Goal: Find specific page/section: Find specific page/section

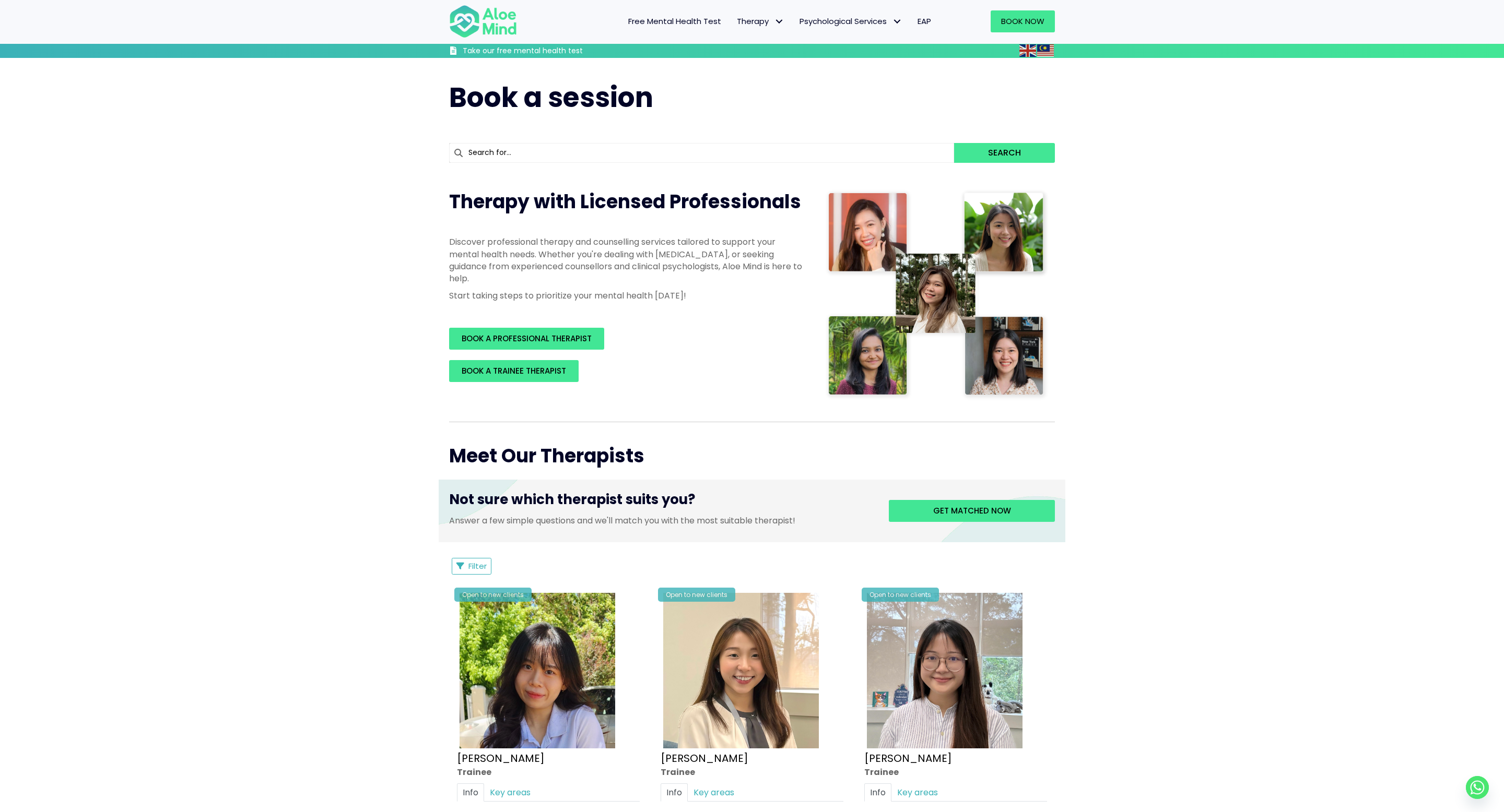
scroll to position [105, 0]
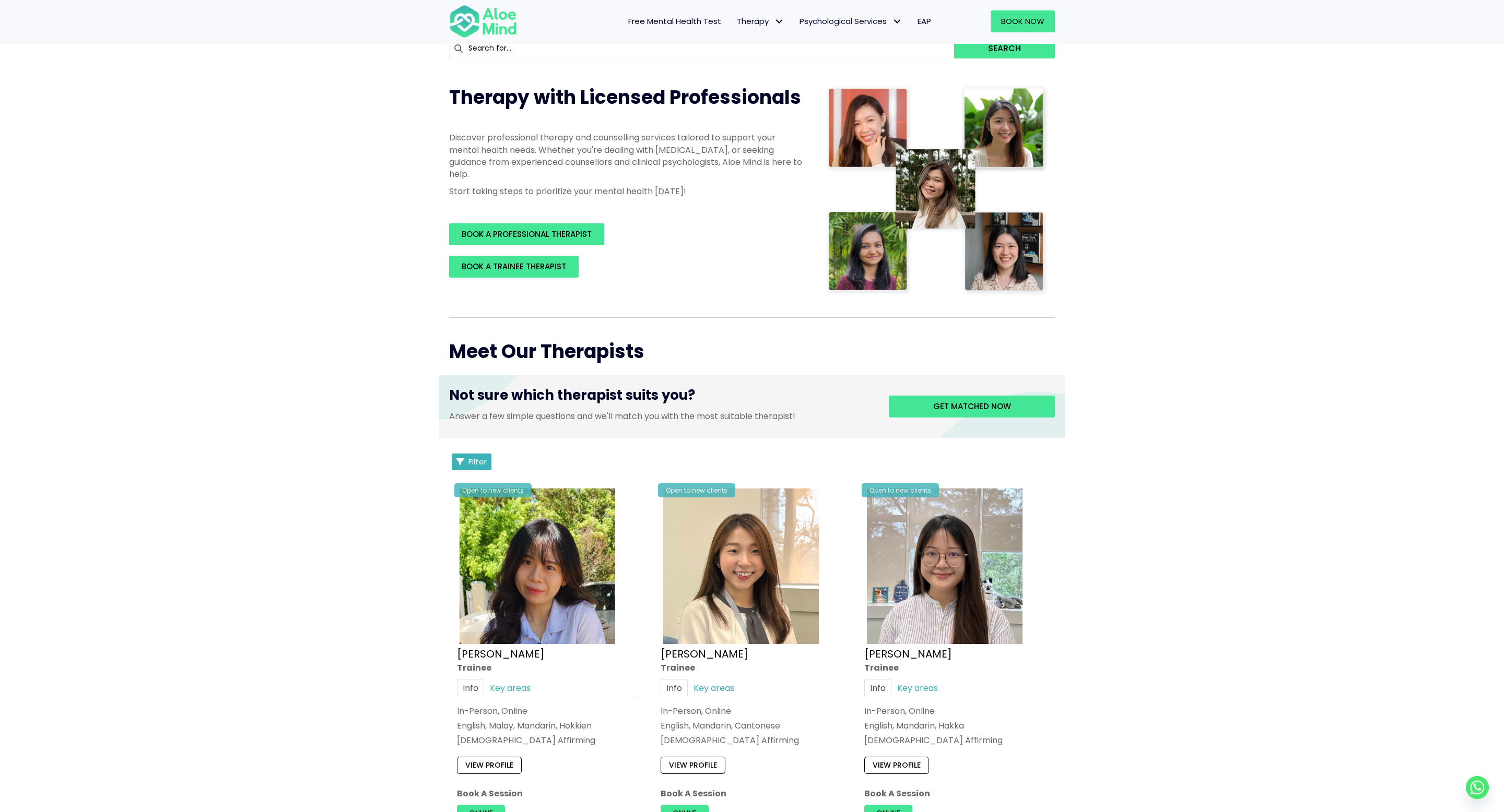
click at [467, 406] on button "Filter" at bounding box center [472, 462] width 40 height 17
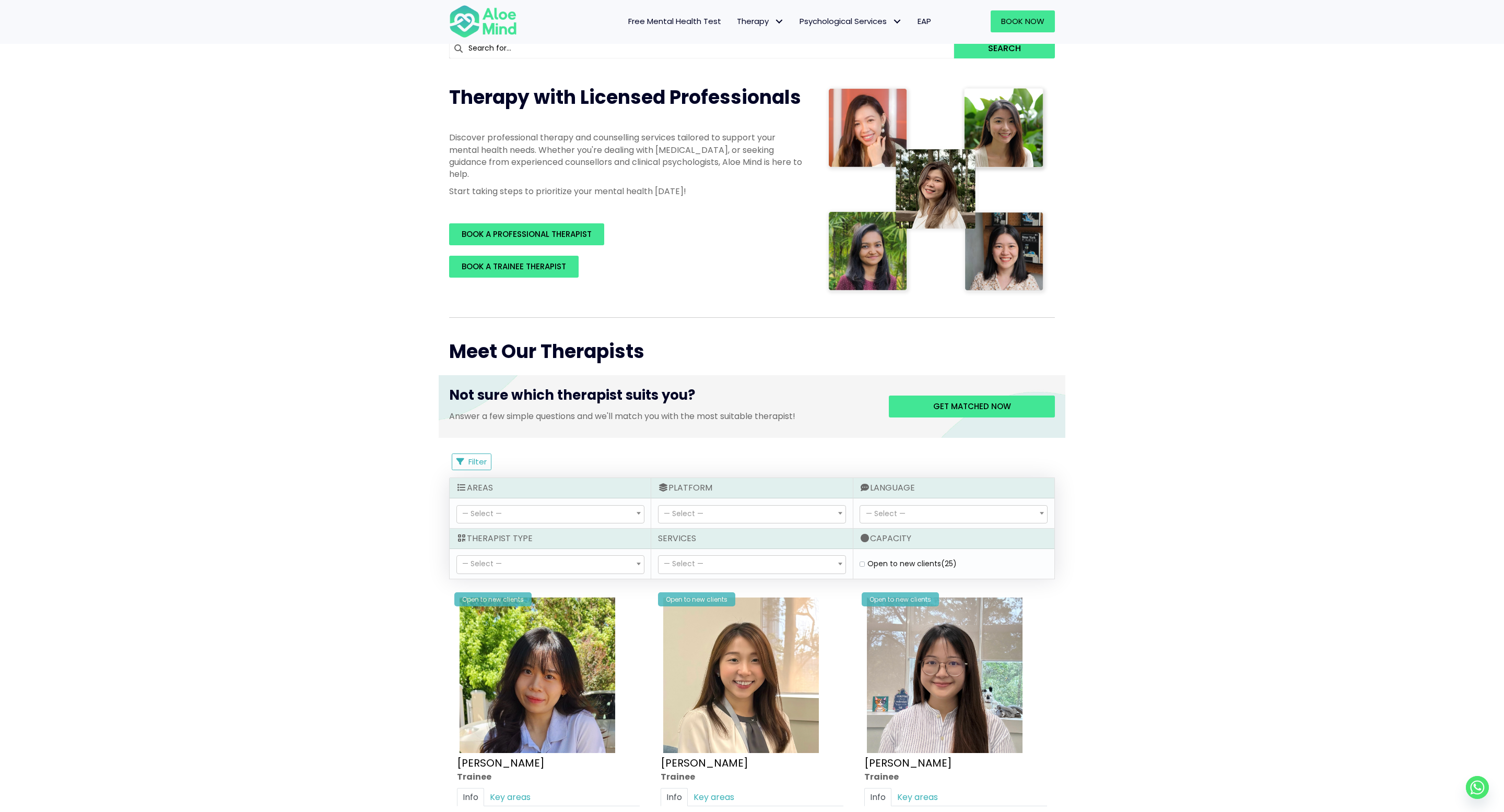
click at [752, 406] on label "Open to new clients (25)" at bounding box center [912, 563] width 90 height 10
click at [752, 406] on clients "Open to new clients (25)" at bounding box center [863, 564] width 6 height 7
checkbox clients "true"
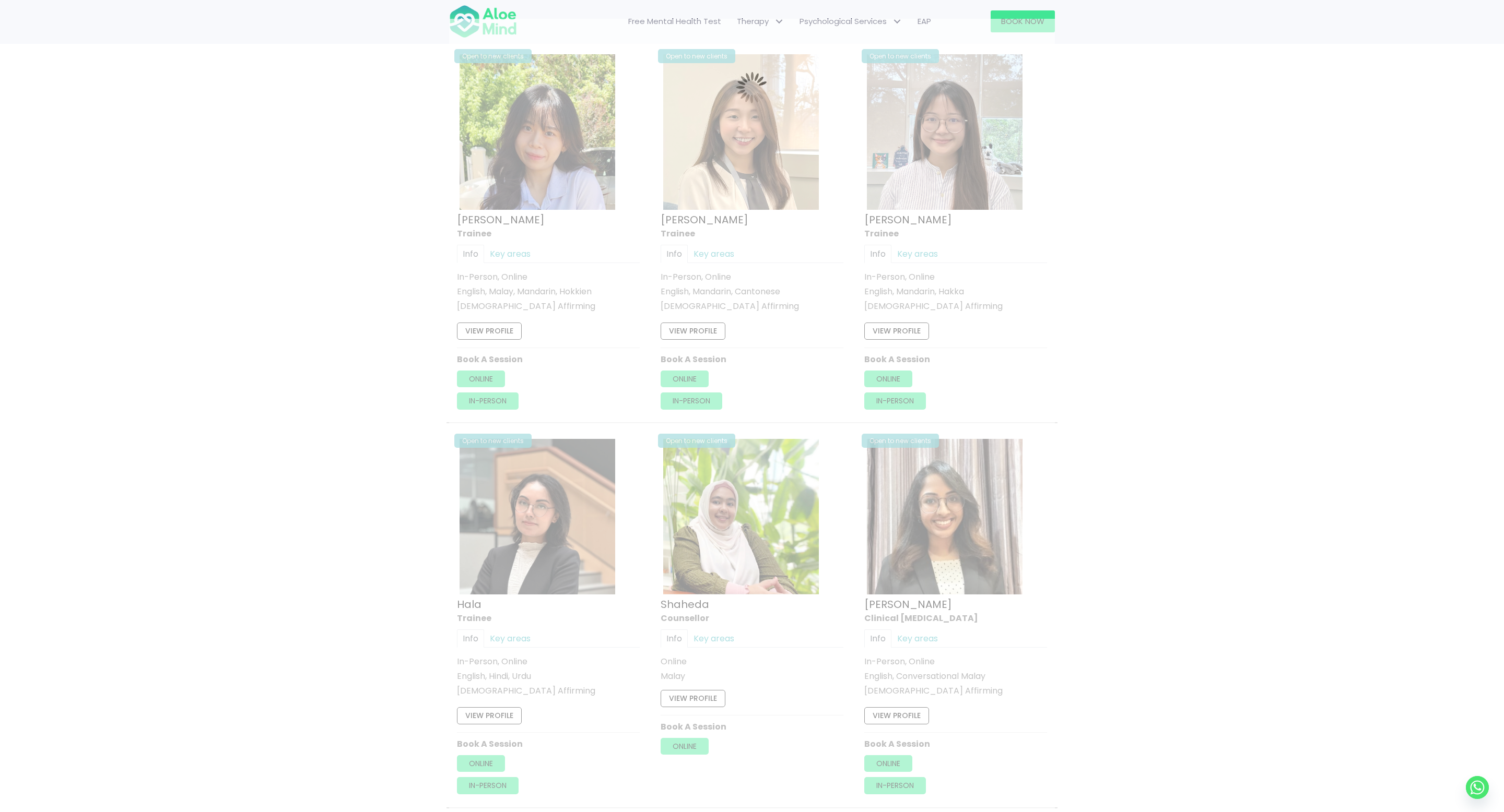
scroll to position [558, 0]
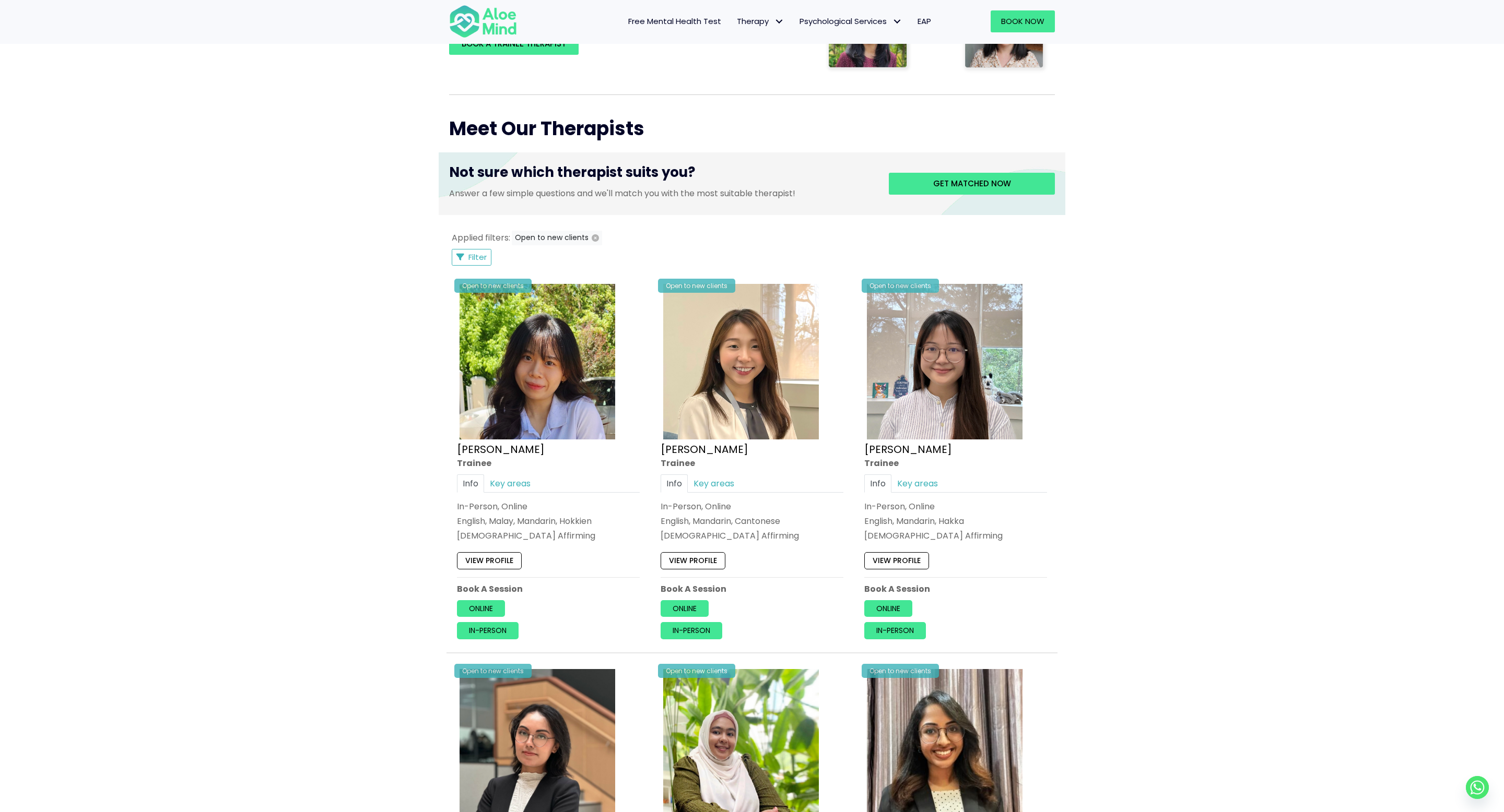
scroll to position [231, 0]
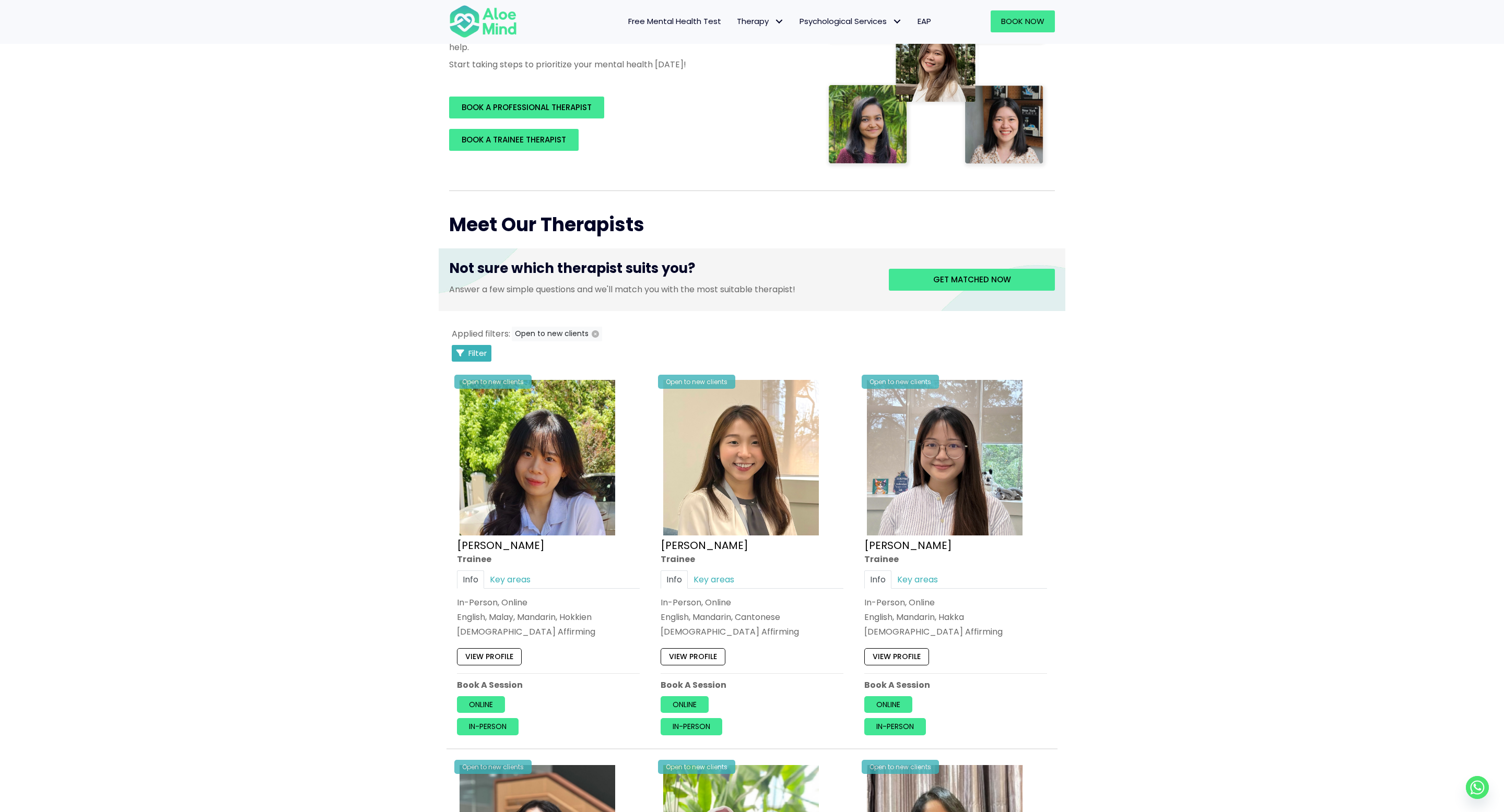
click at [481, 345] on button "Filter" at bounding box center [472, 353] width 40 height 17
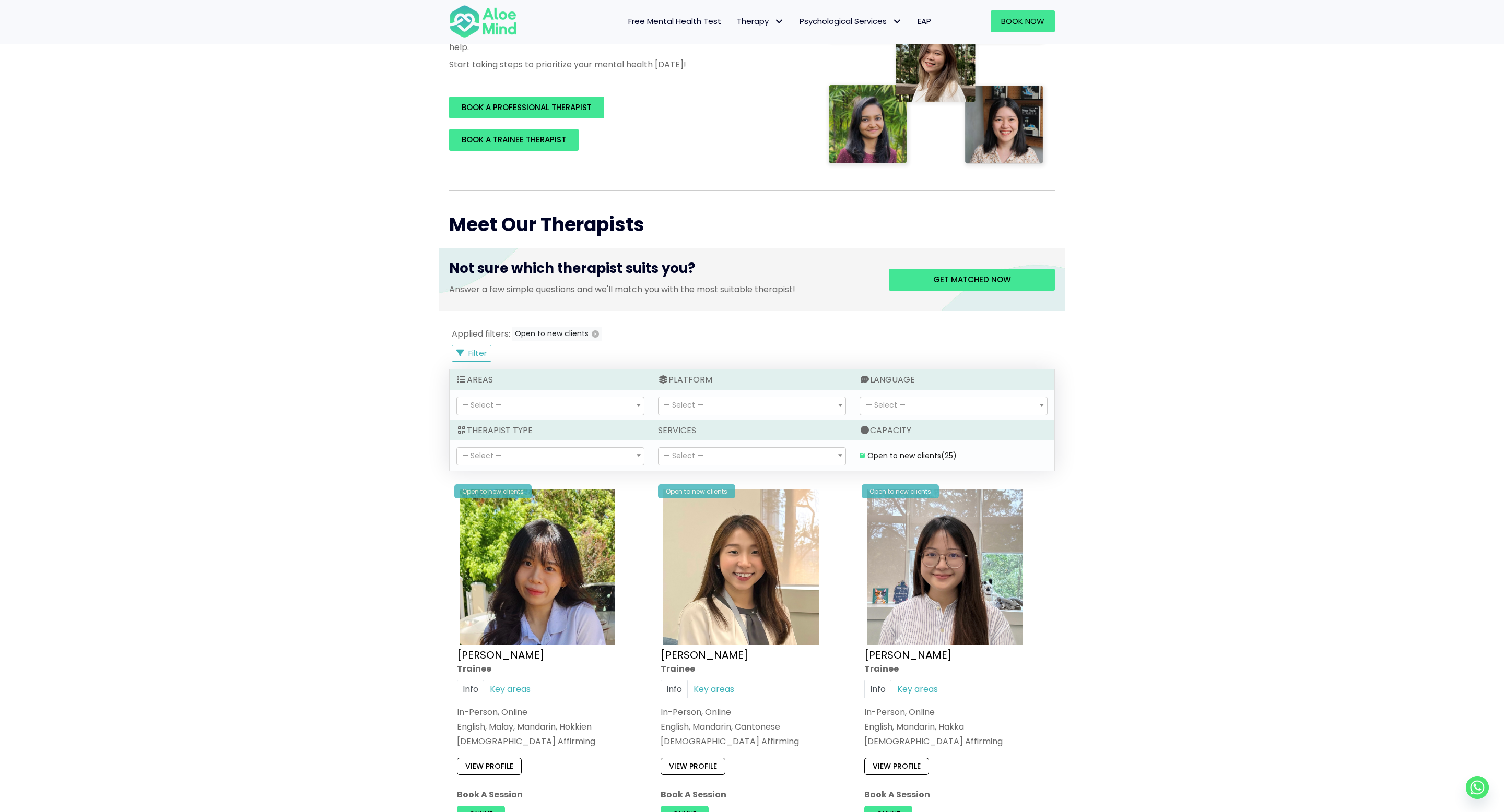
click at [705, 406] on div "— Select — [MEDICAL_DATA] assessment Career counselling Child Therapy Couple th…" at bounding box center [752, 455] width 201 height 30
select select "71"
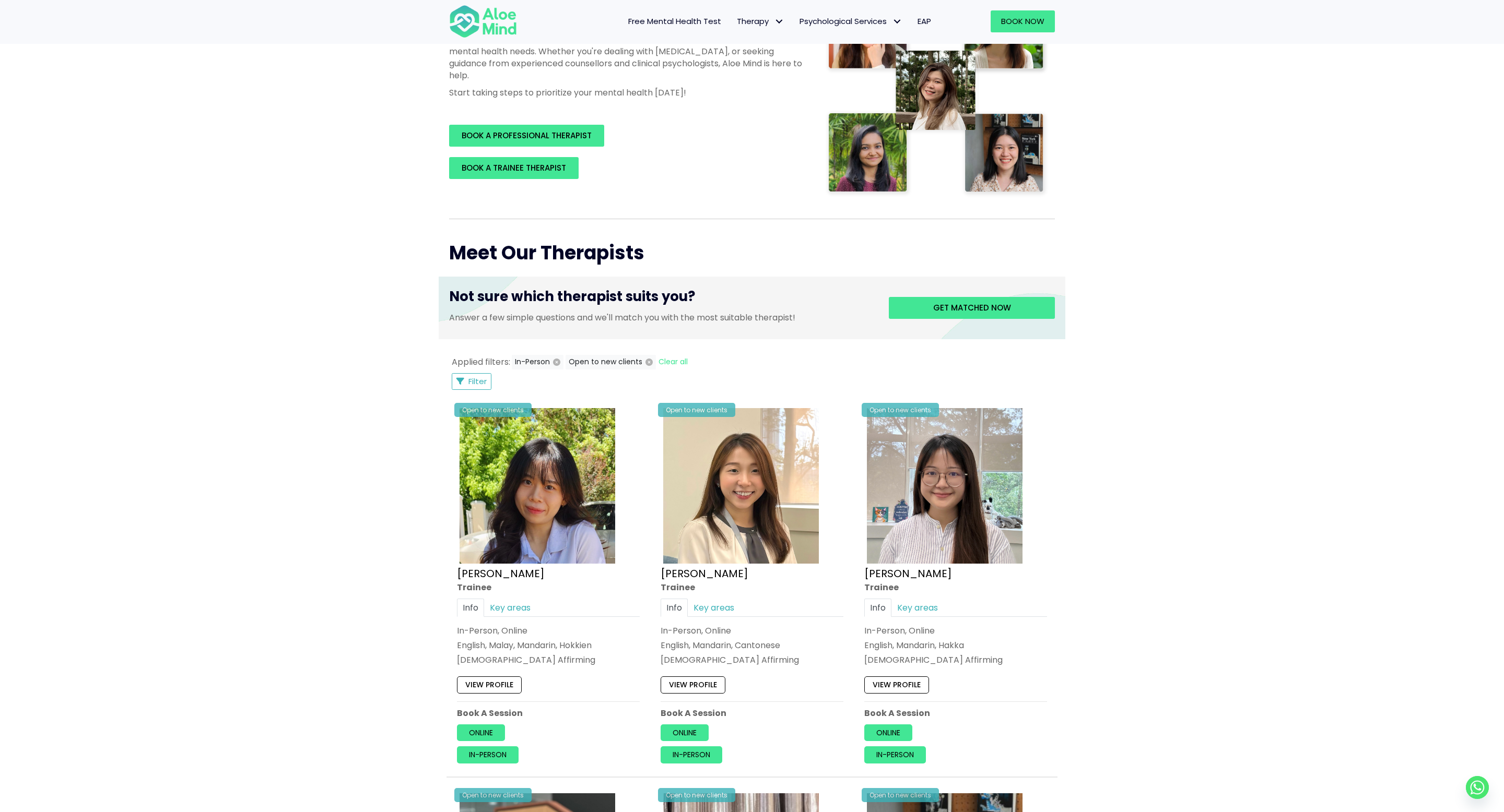
scroll to position [197, 0]
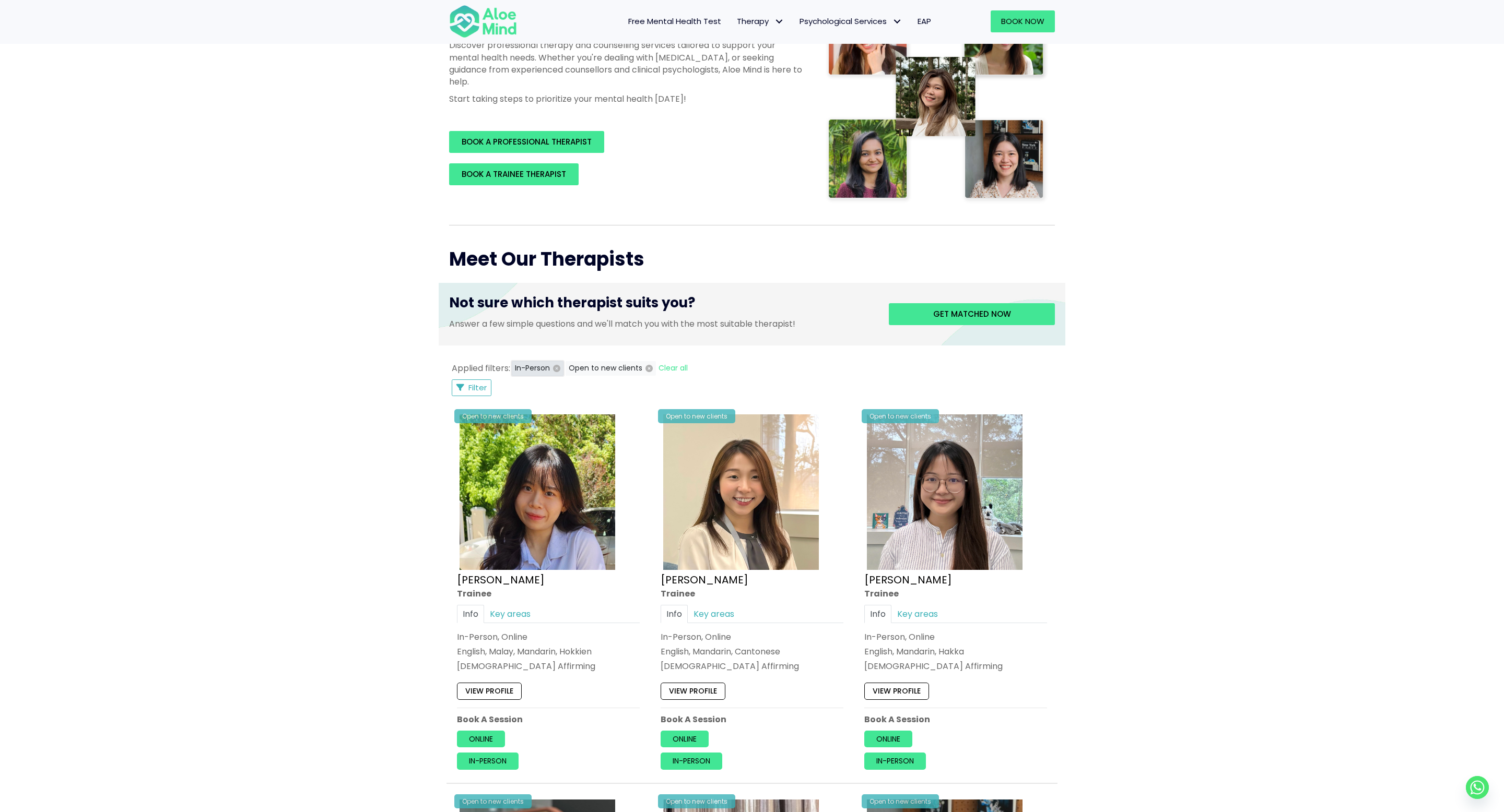
click at [553, 370] on icon "button" at bounding box center [557, 368] width 8 height 8
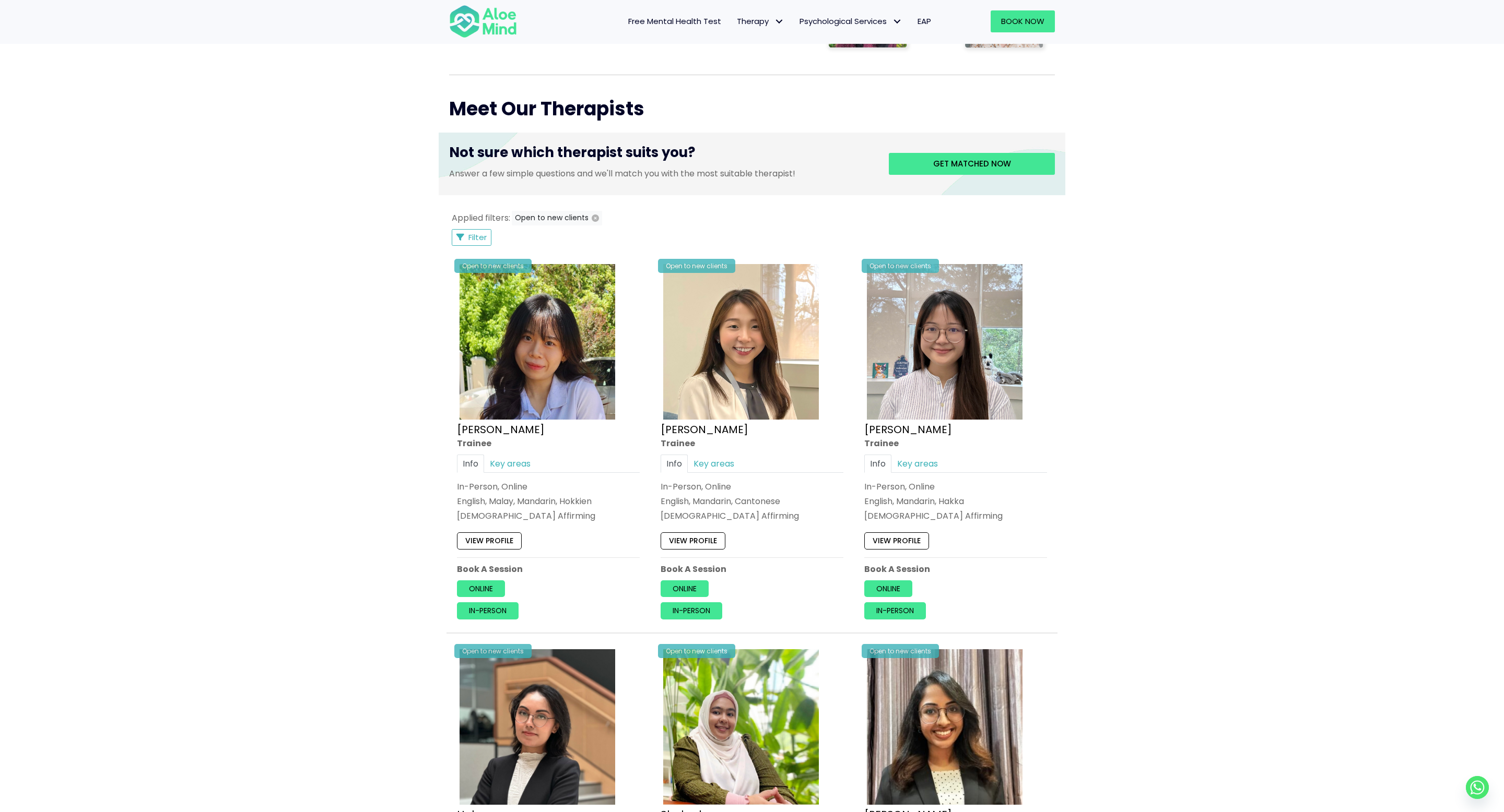
scroll to position [293, 0]
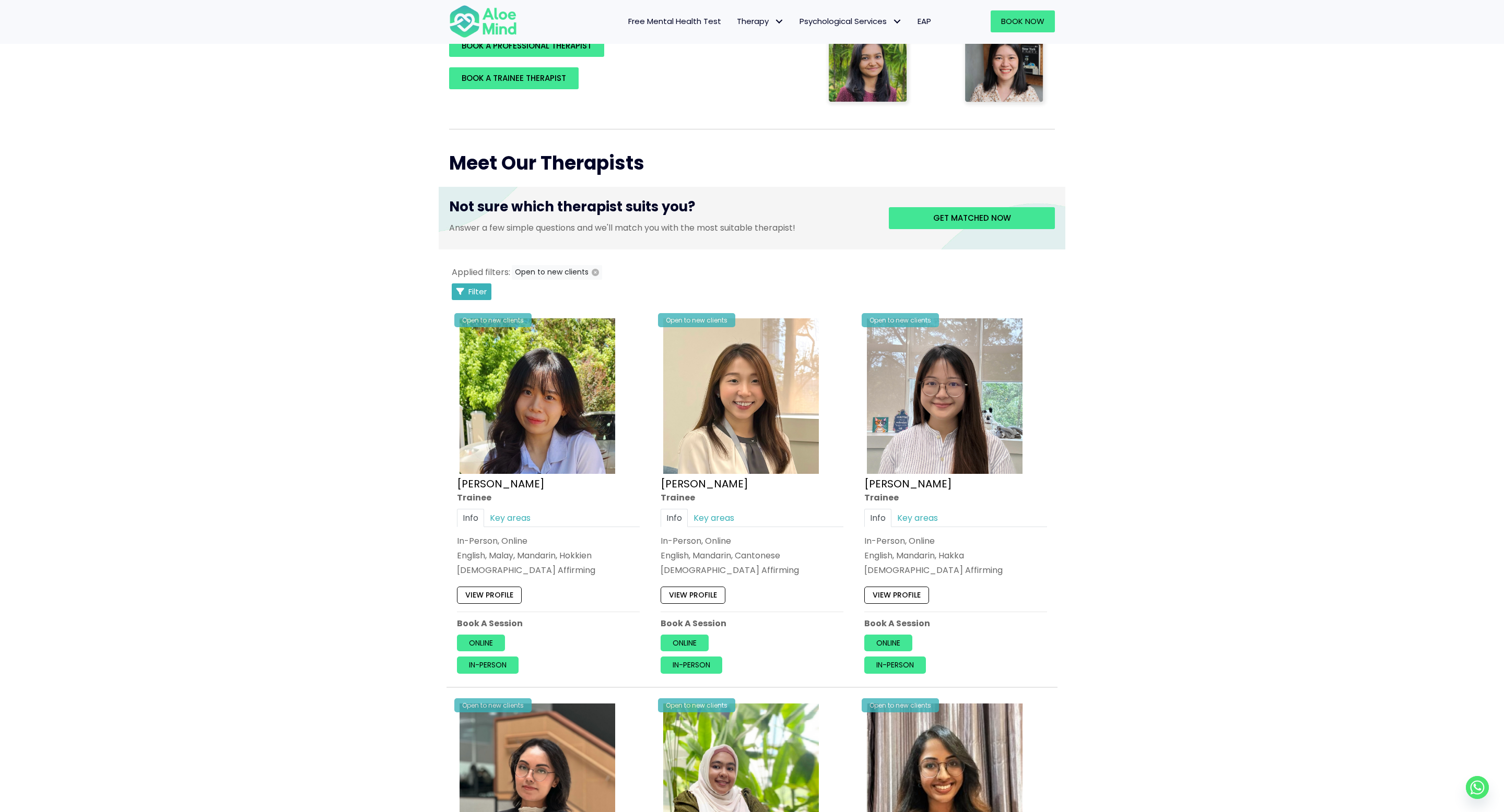
click at [473, 289] on span "Filter" at bounding box center [477, 291] width 19 height 11
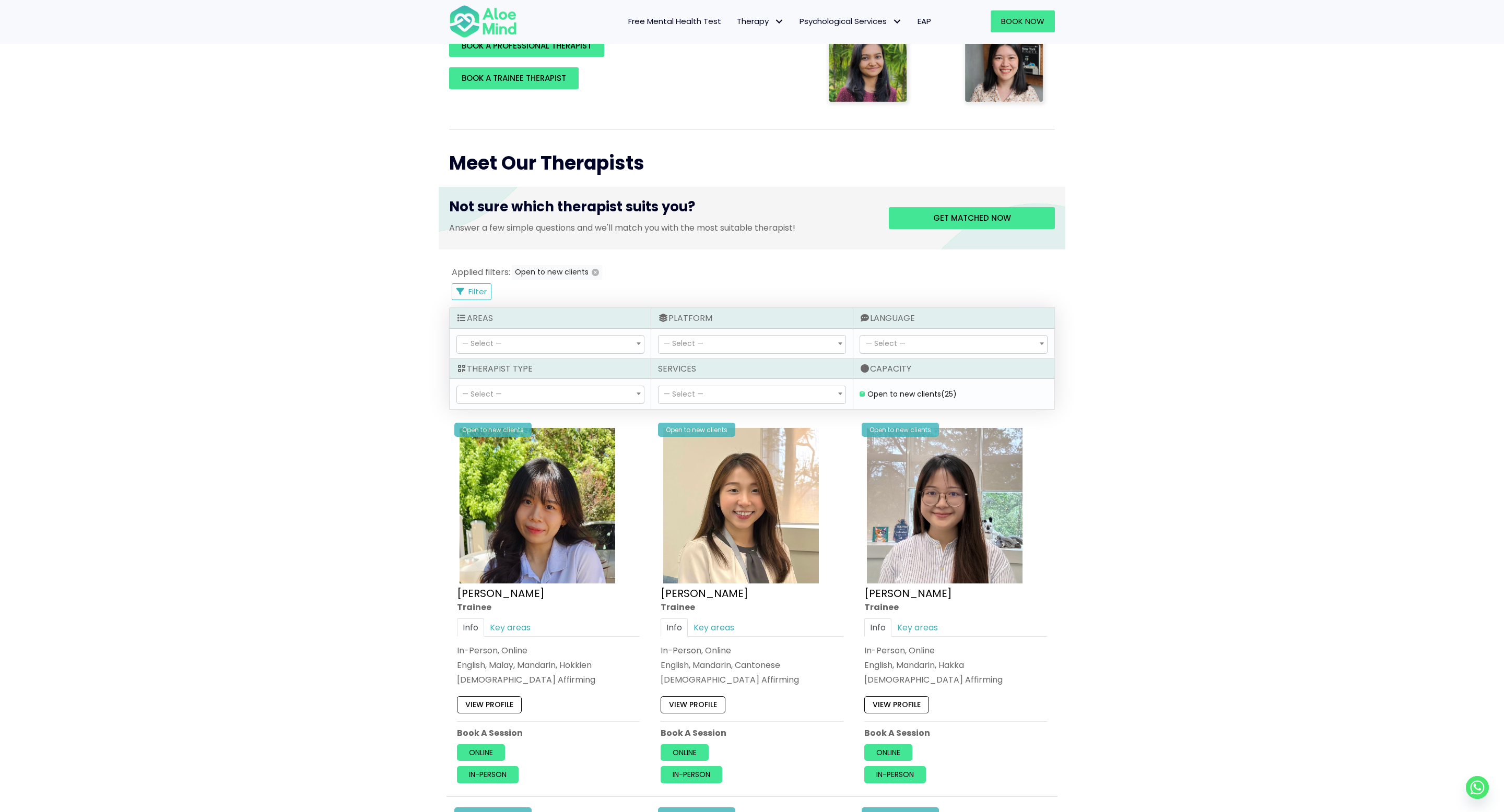
click at [721, 331] on div "— Select — In-Person Online — Select —" at bounding box center [752, 344] width 201 height 30
click at [720, 340] on span "— Select —" at bounding box center [752, 344] width 187 height 18
select select "72"
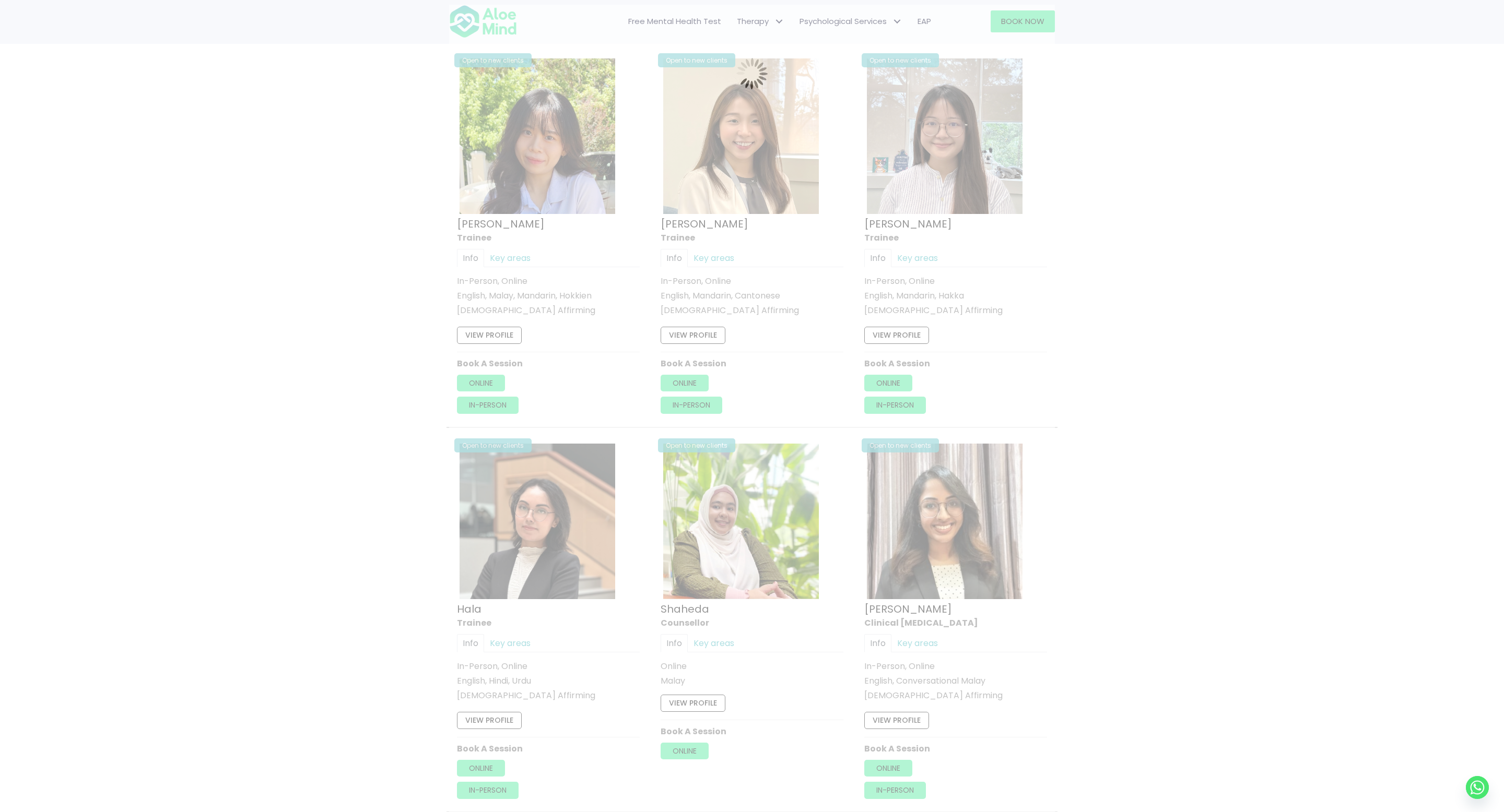
scroll to position [558, 0]
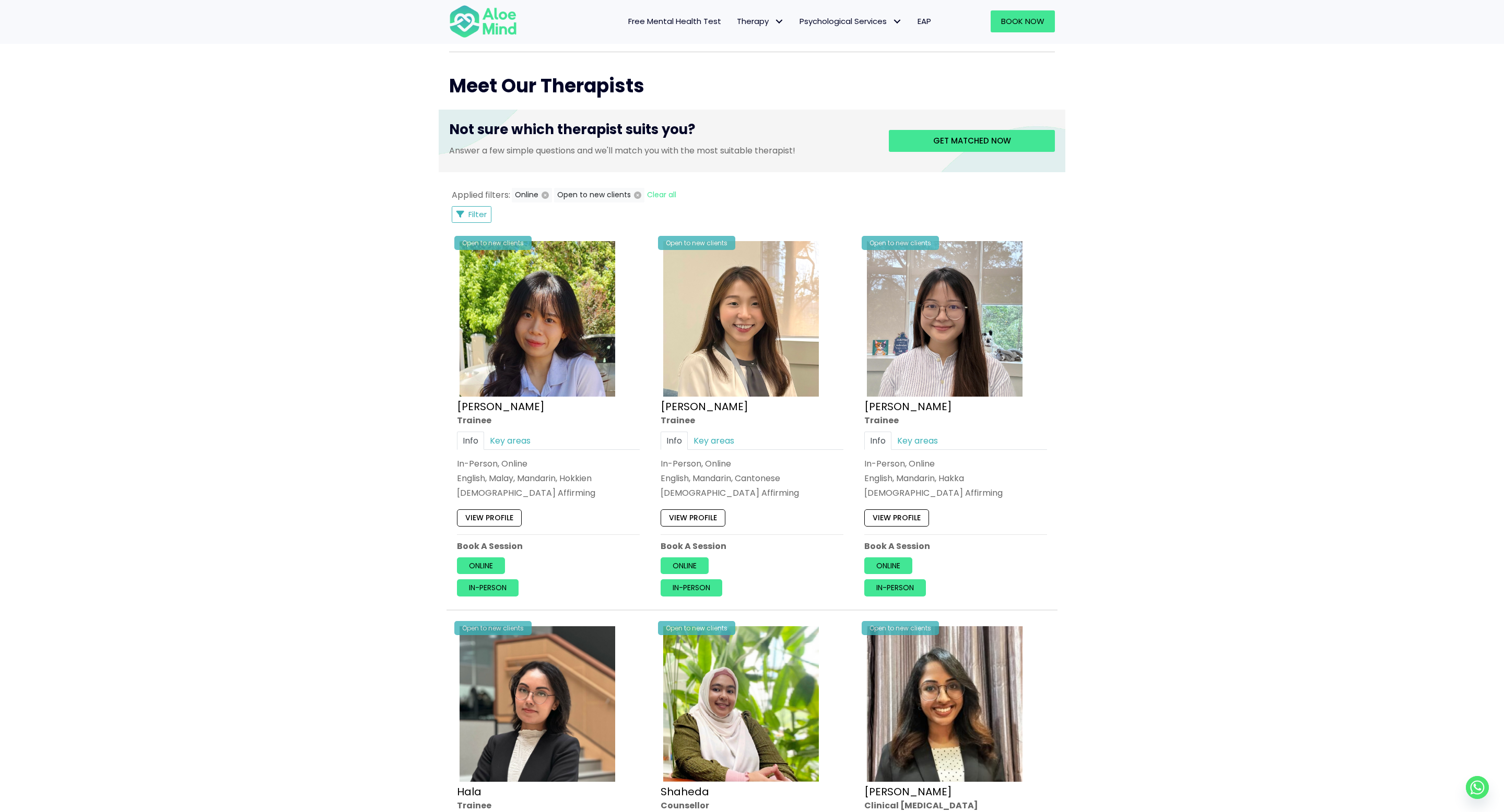
scroll to position [369, 0]
